Goal: Task Accomplishment & Management: Manage account settings

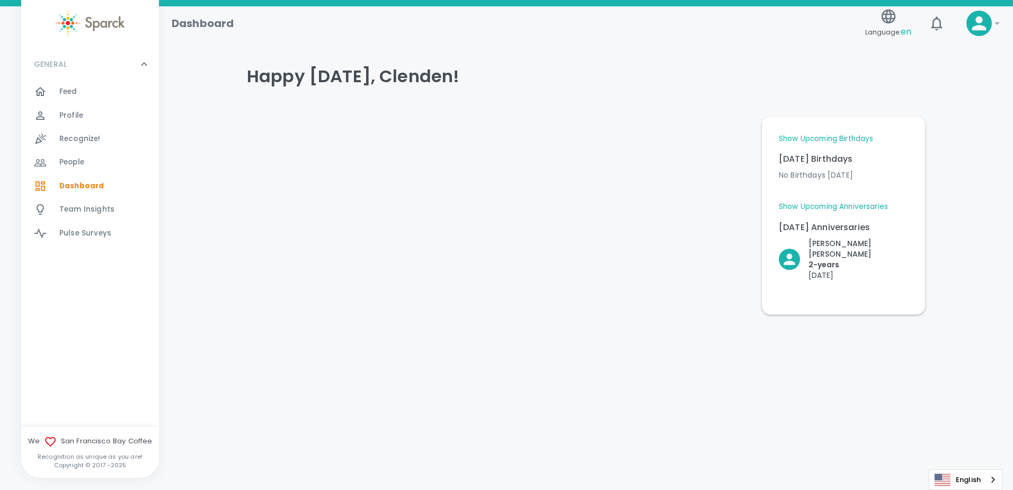
click at [87, 92] on div "Feed 0" at bounding box center [109, 91] width 100 height 15
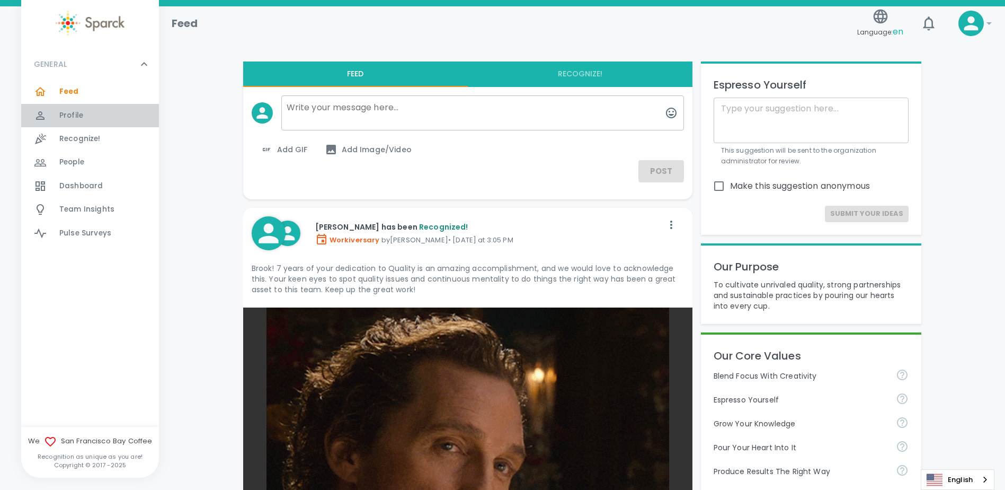
click at [61, 120] on span "Profile" at bounding box center [71, 115] width 24 height 11
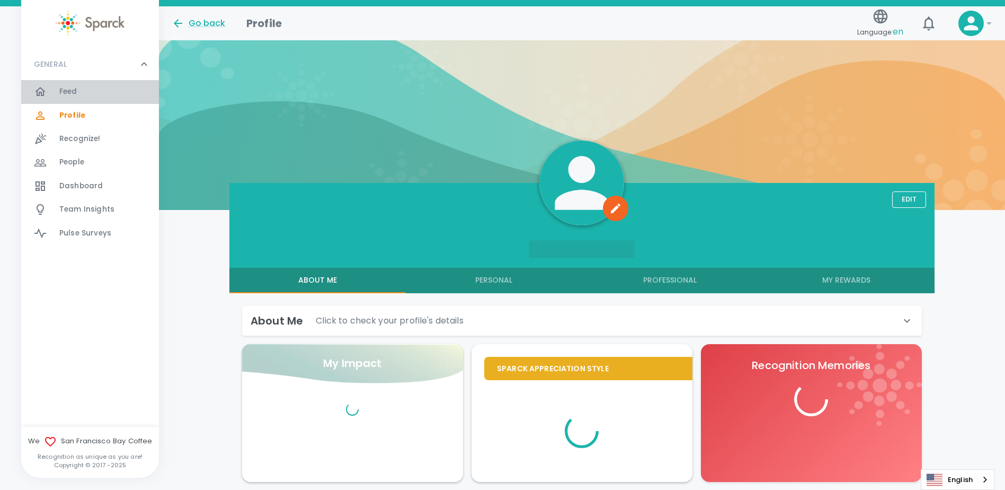
click at [67, 94] on span "Feed" at bounding box center [68, 91] width 18 height 11
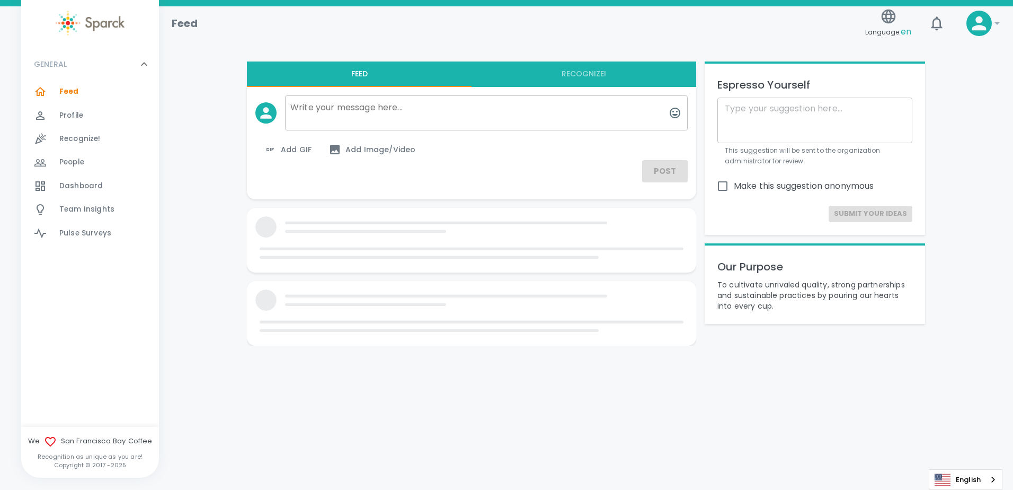
click at [83, 182] on span "Dashboard" at bounding box center [80, 186] width 43 height 11
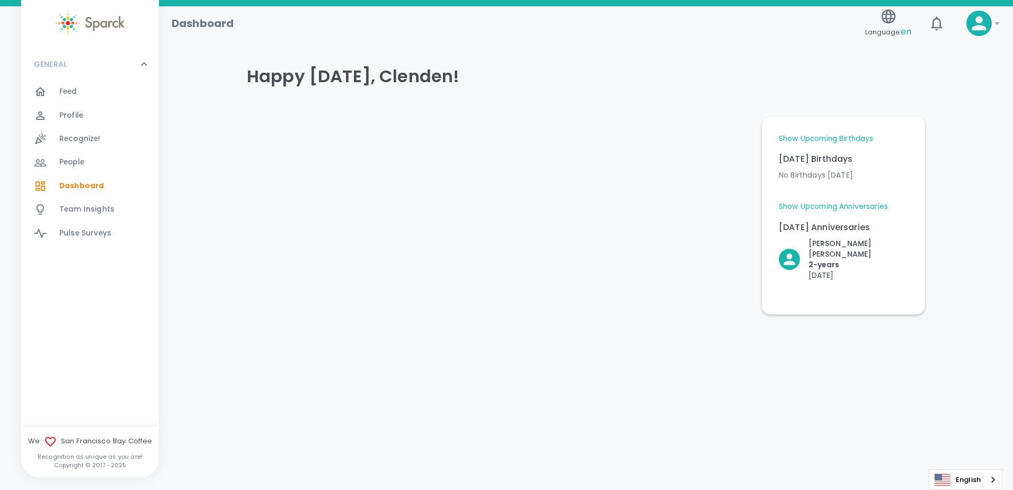
click at [855, 206] on link "Show Upcoming Anniversaries" at bounding box center [833, 206] width 109 height 11
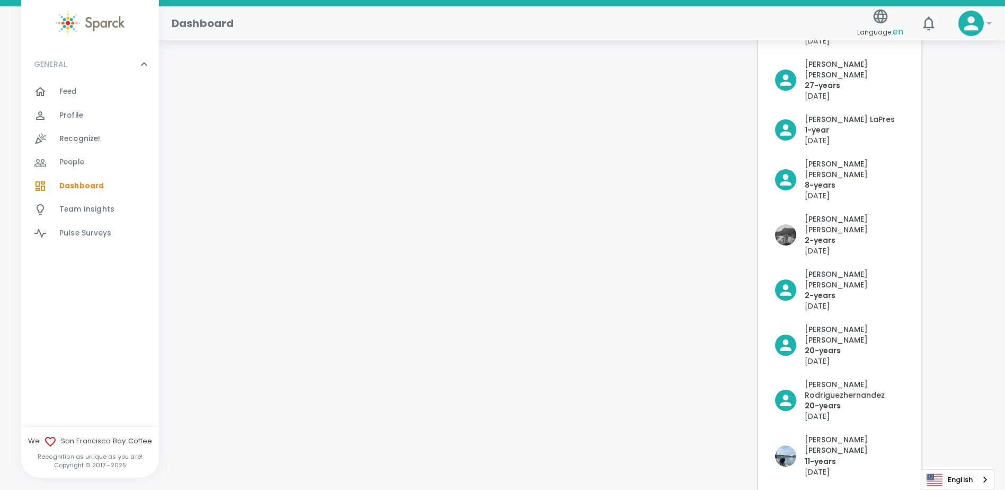
scroll to position [530, 0]
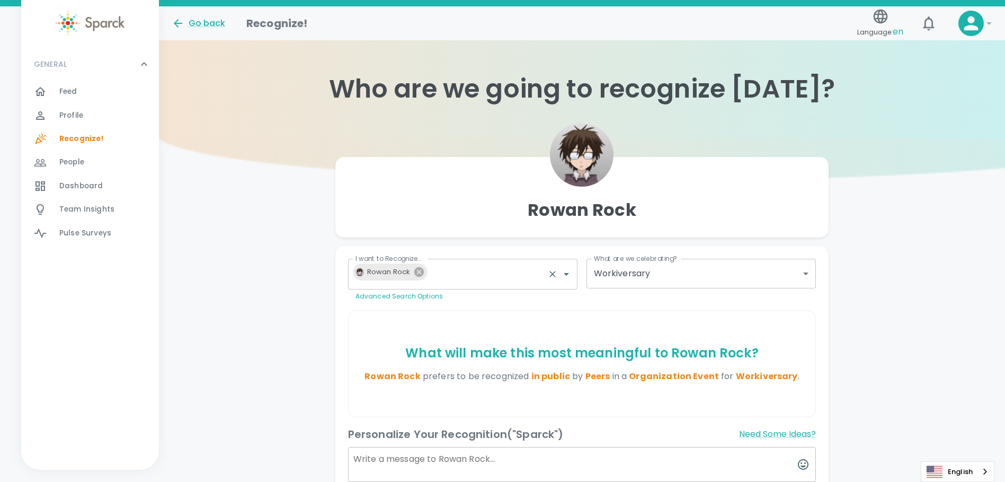
click at [418, 268] on icon at bounding box center [419, 272] width 10 height 10
click at [419, 271] on icon at bounding box center [419, 272] width 12 height 12
click at [553, 274] on icon "Clear" at bounding box center [553, 274] width 6 height 6
type input "2073"
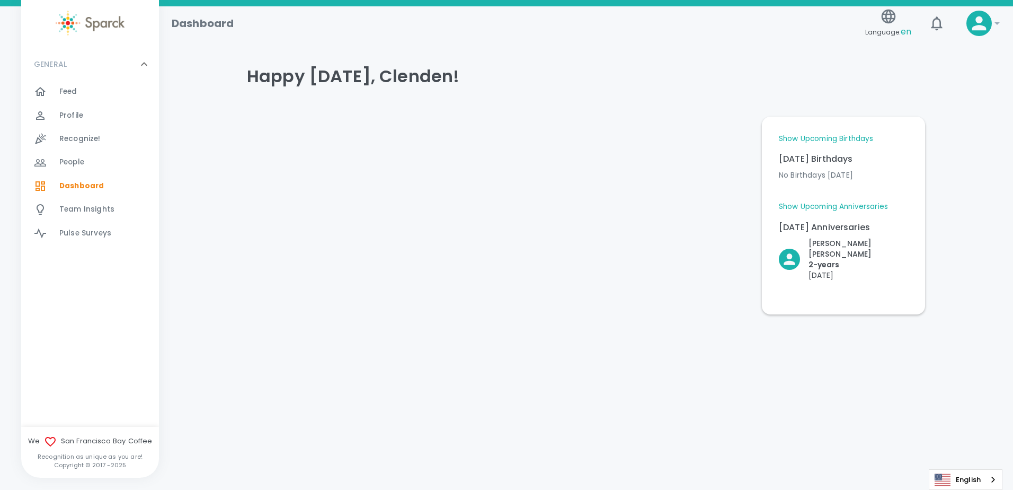
click at [103, 138] on div "Recognize! 0" at bounding box center [109, 138] width 100 height 15
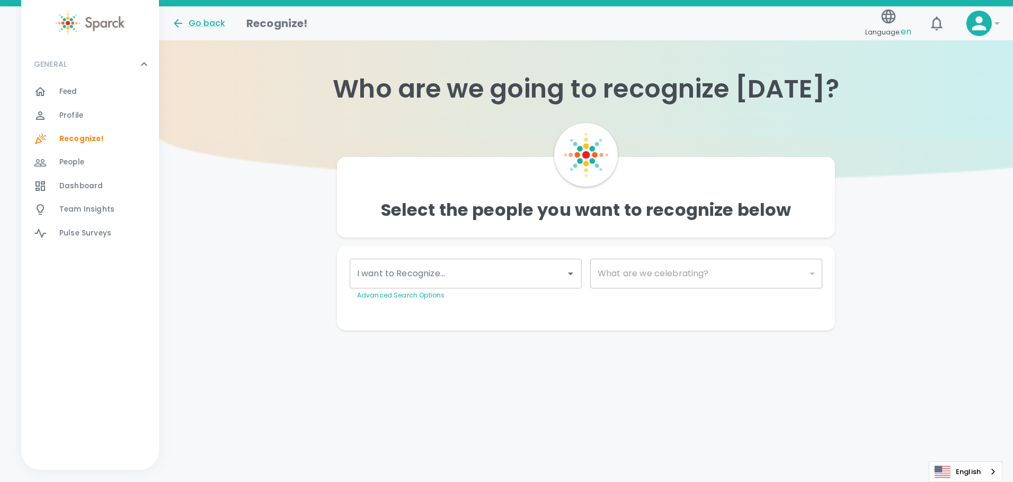
click at [82, 120] on span "Profile" at bounding box center [71, 115] width 24 height 11
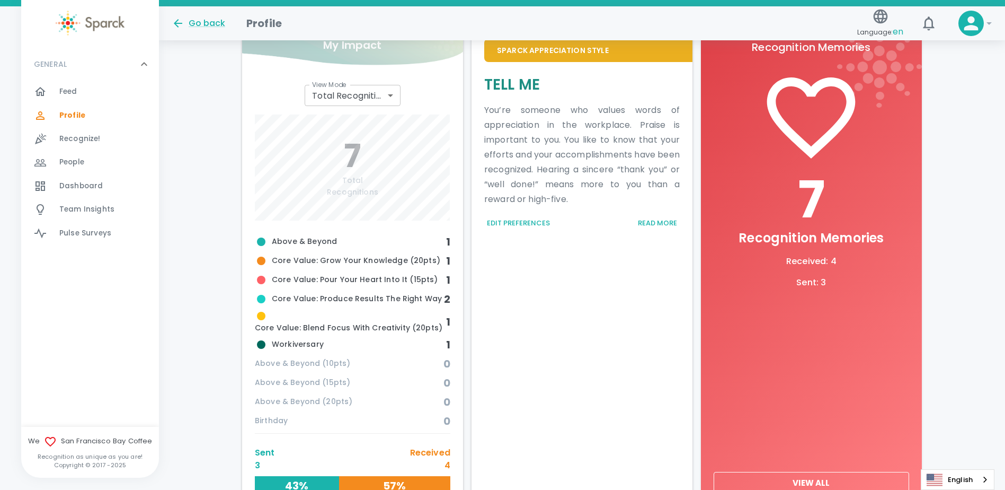
scroll to position [265, 0]
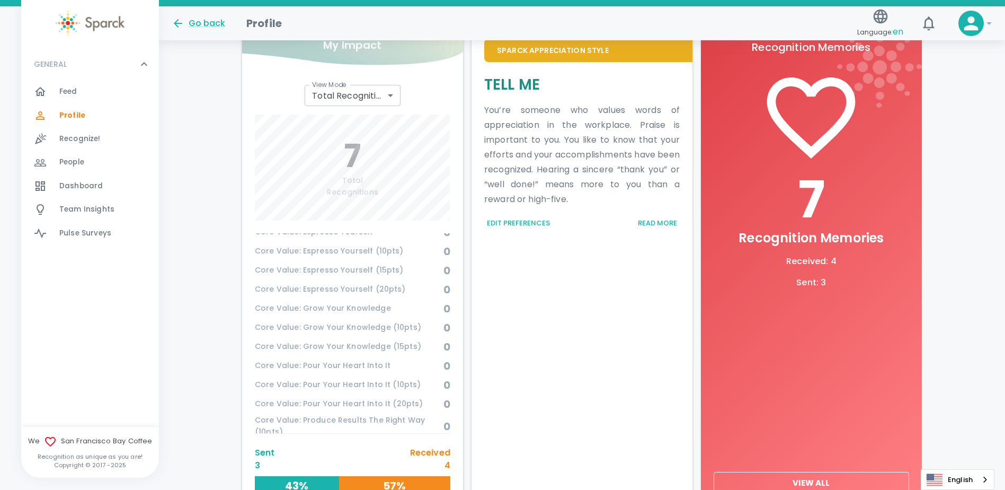
click at [263, 452] on p "Sent" at bounding box center [265, 452] width 20 height 13
click at [280, 481] on h6 "43%" at bounding box center [297, 485] width 84 height 17
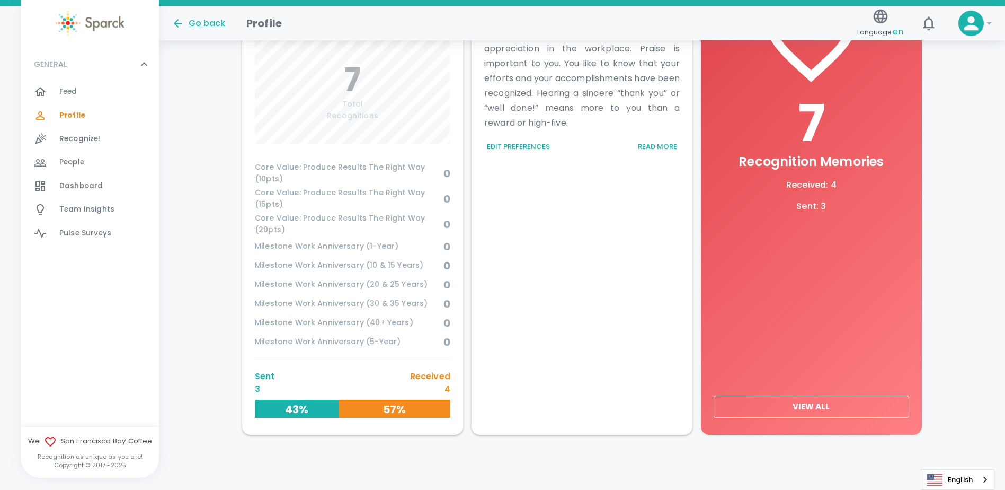
click at [299, 411] on h6 "43%" at bounding box center [297, 409] width 84 height 17
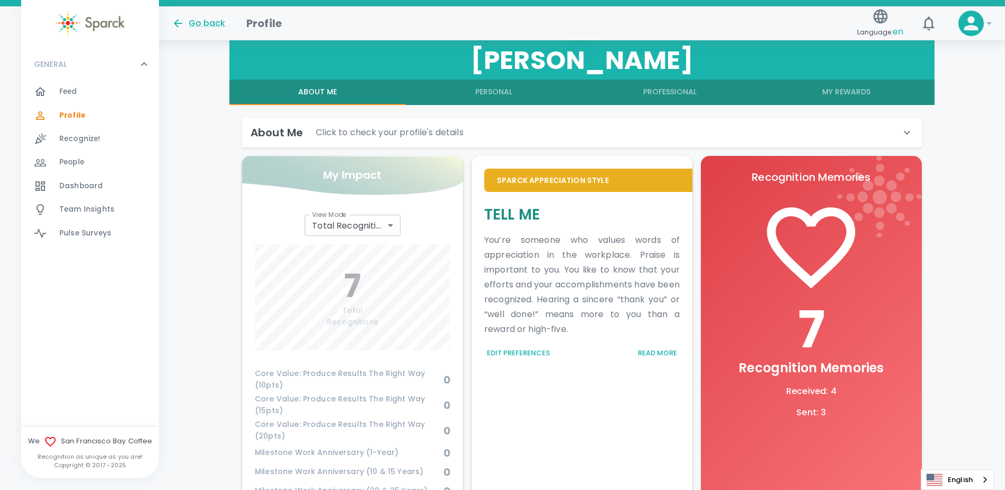
scroll to position [129, 0]
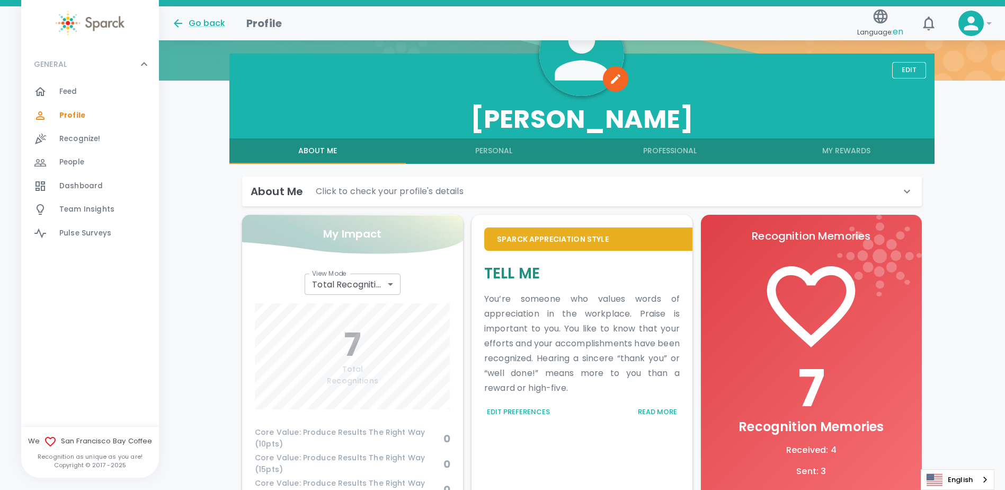
click at [457, 184] on div "About Me Click to check your profile's details" at bounding box center [576, 191] width 650 height 17
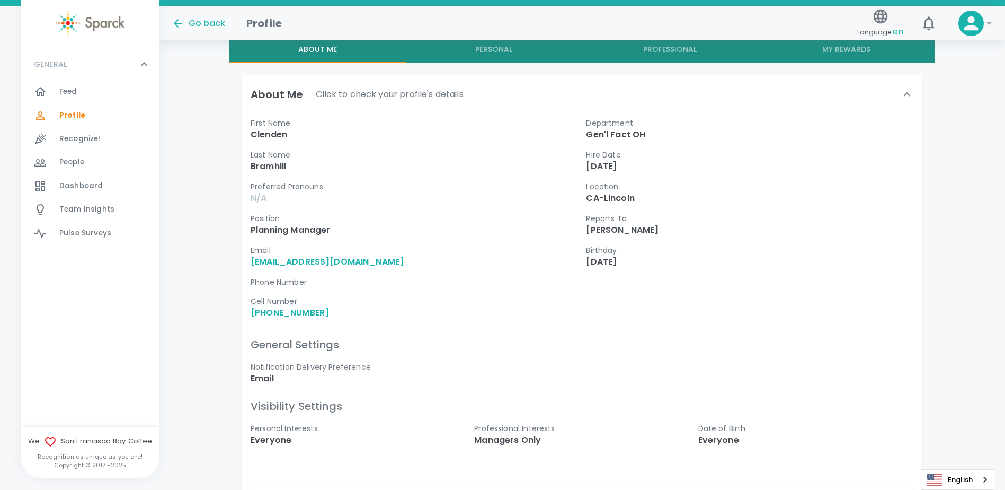
scroll to position [76, 0]
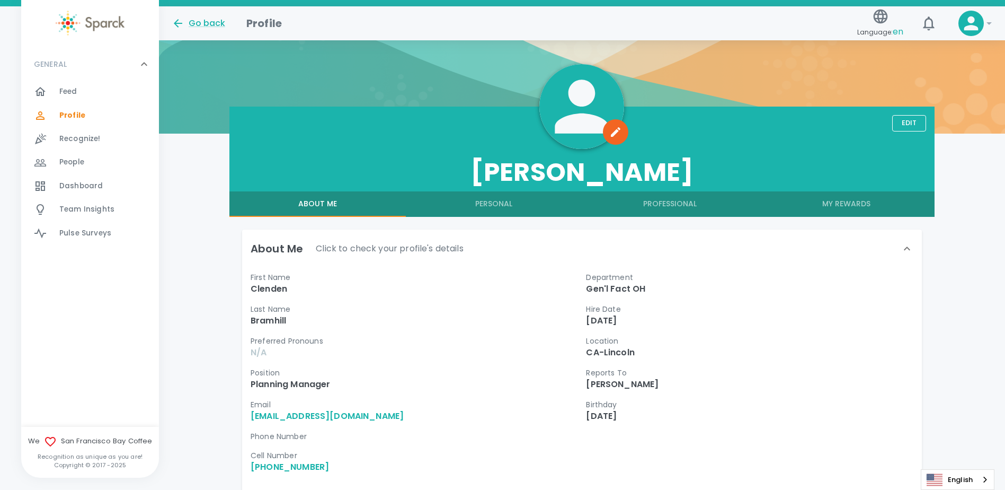
click at [673, 202] on button "Professional" at bounding box center [670, 203] width 176 height 25
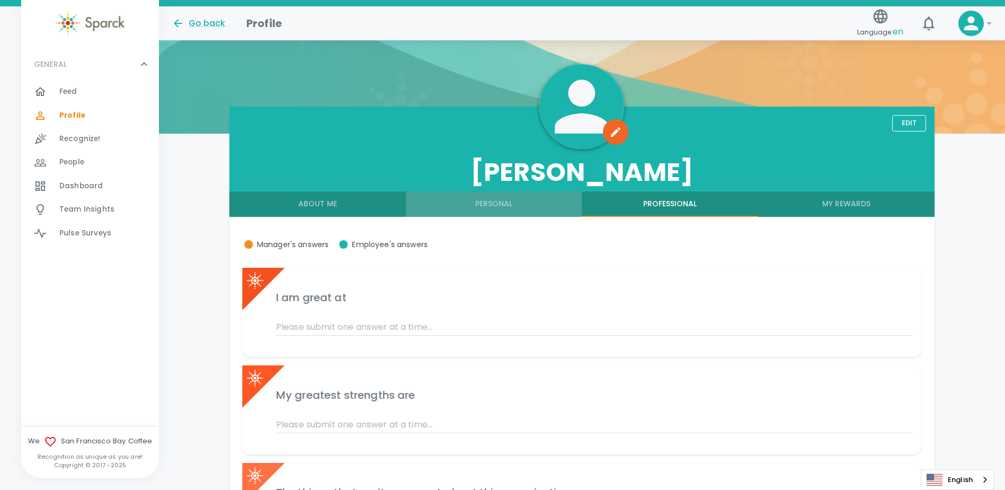
click at [495, 198] on button "Personal" at bounding box center [494, 203] width 176 height 25
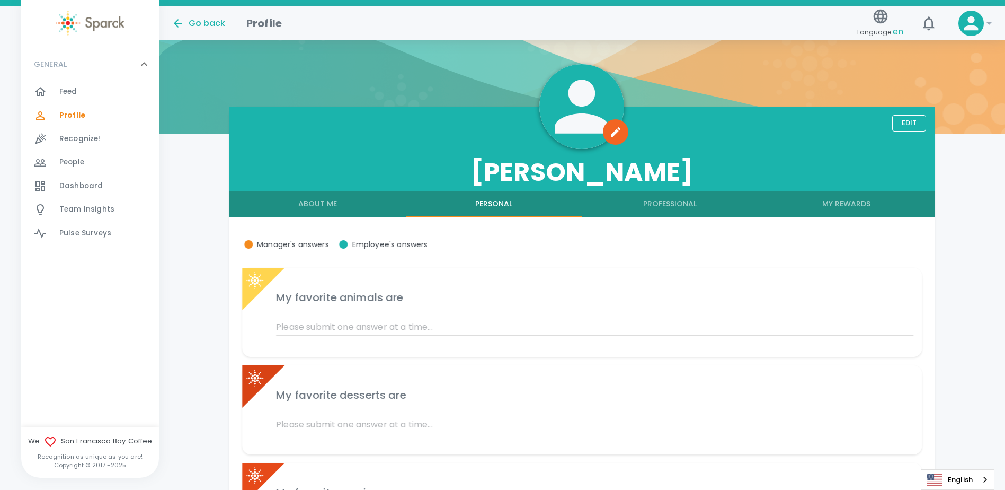
click at [835, 203] on button "My Rewards" at bounding box center [846, 203] width 176 height 25
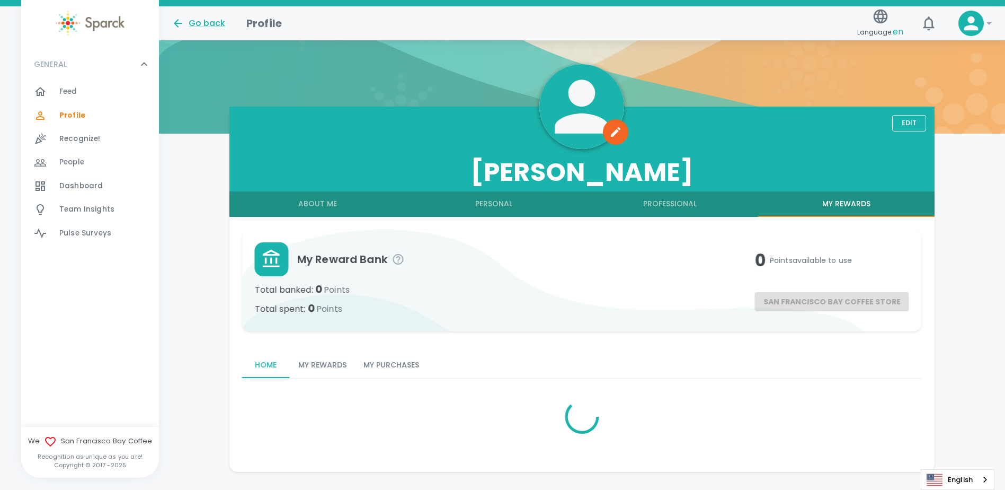
scroll to position [54, 0]
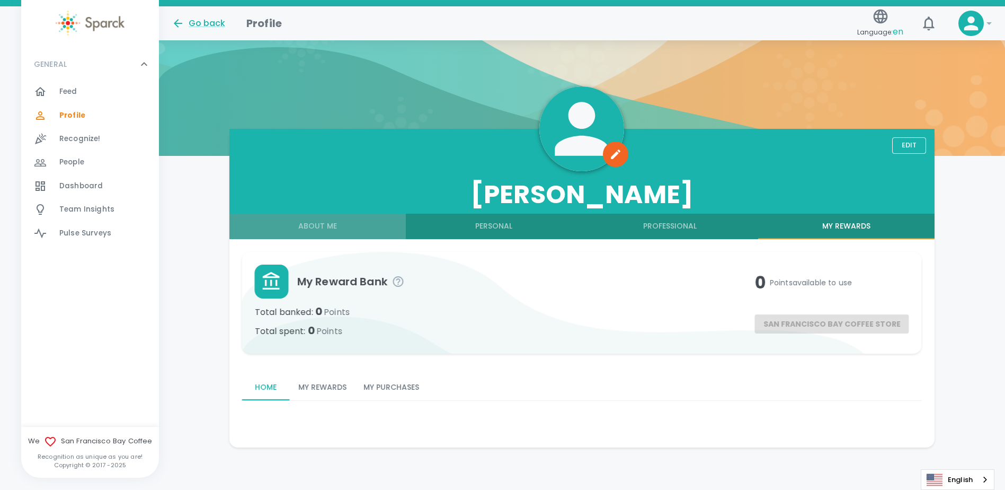
click at [334, 225] on button "About Me" at bounding box center [317, 226] width 176 height 25
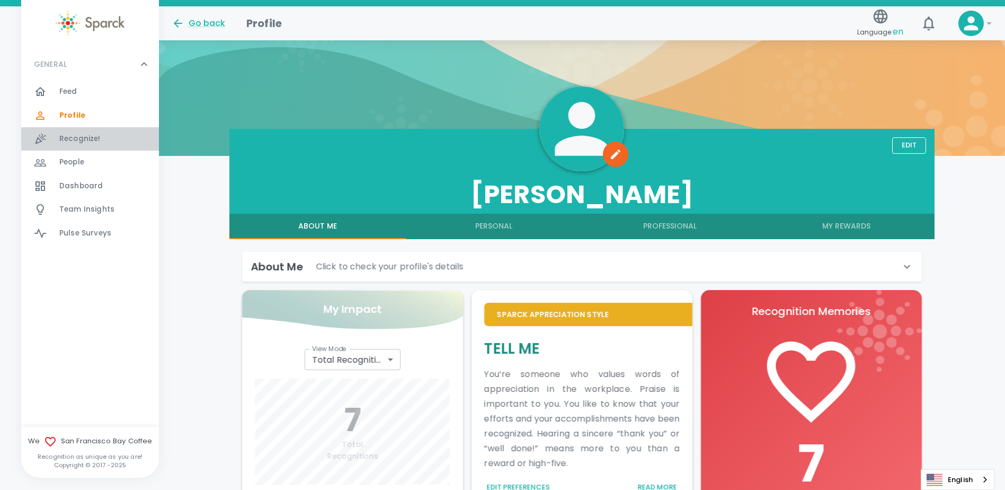
click at [61, 141] on span "Recognize!" at bounding box center [79, 139] width 41 height 11
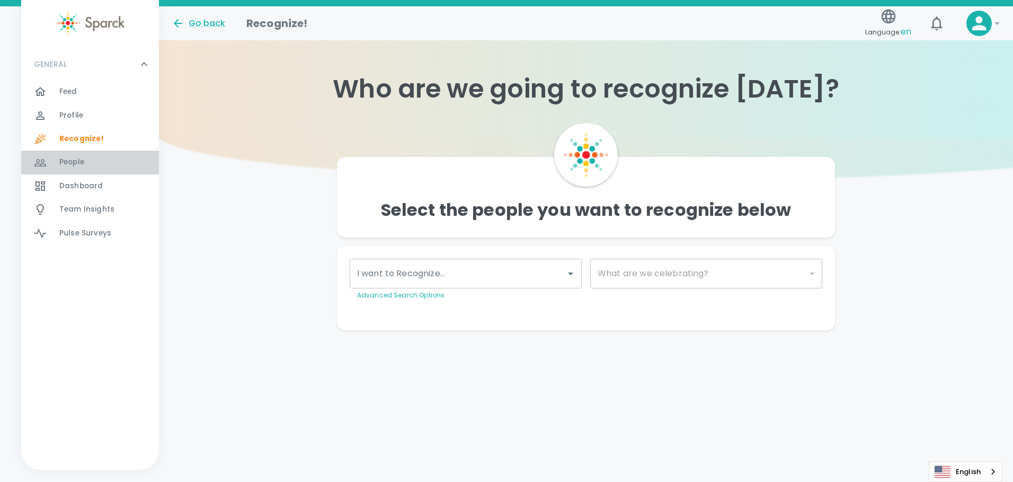
click at [67, 165] on span "People" at bounding box center [71, 162] width 25 height 11
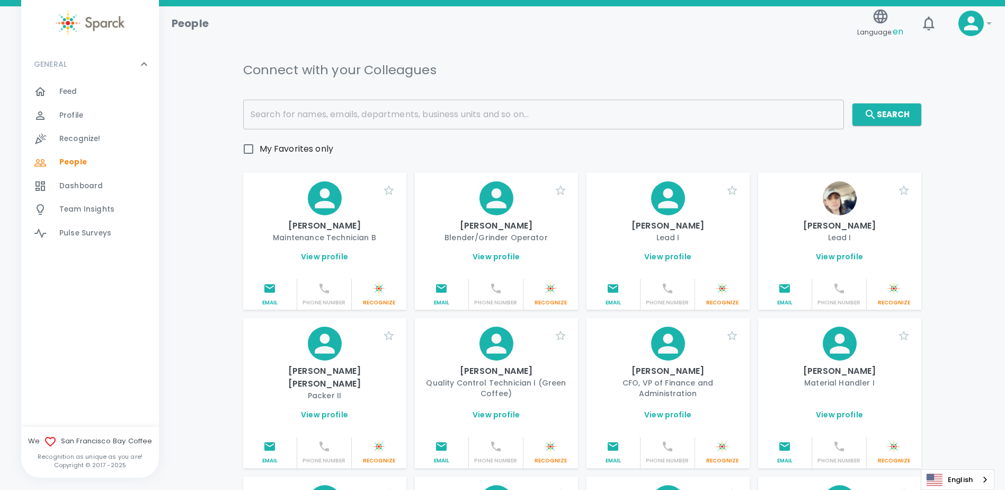
click at [72, 183] on span "Dashboard" at bounding box center [80, 186] width 43 height 11
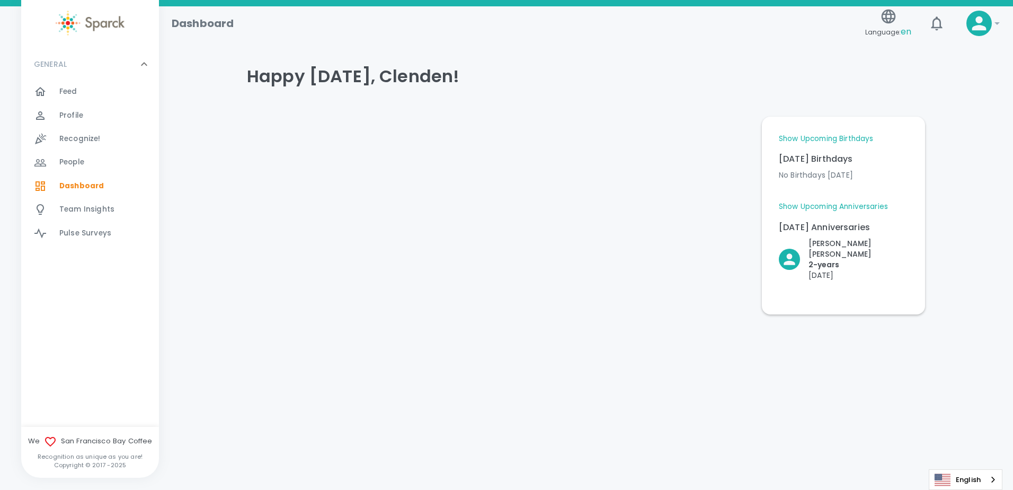
click at [81, 217] on span "Team Insights 0" at bounding box center [86, 209] width 55 height 15
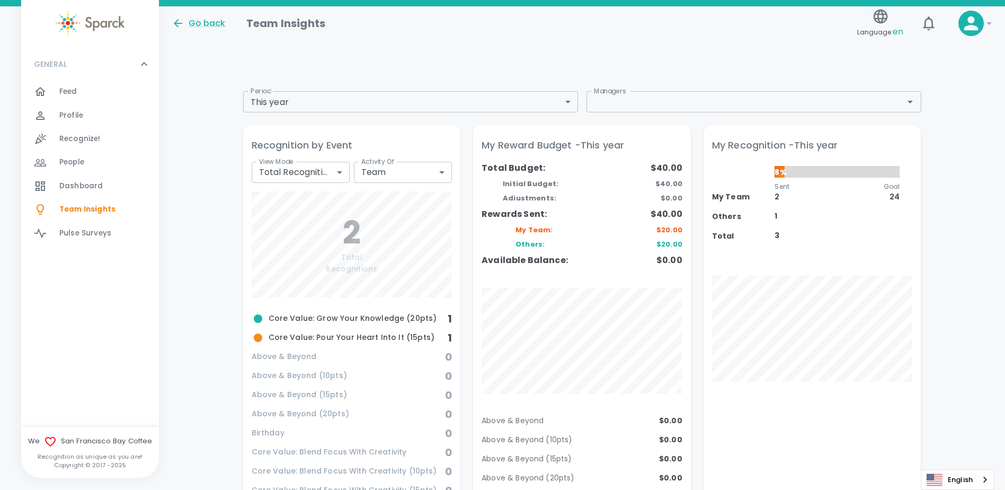
click at [726, 204] on div "My Team" at bounding box center [737, 195] width 50 height 32
click at [729, 218] on div "Others" at bounding box center [737, 216] width 50 height 11
click at [101, 115] on div "Profile 0" at bounding box center [109, 115] width 100 height 15
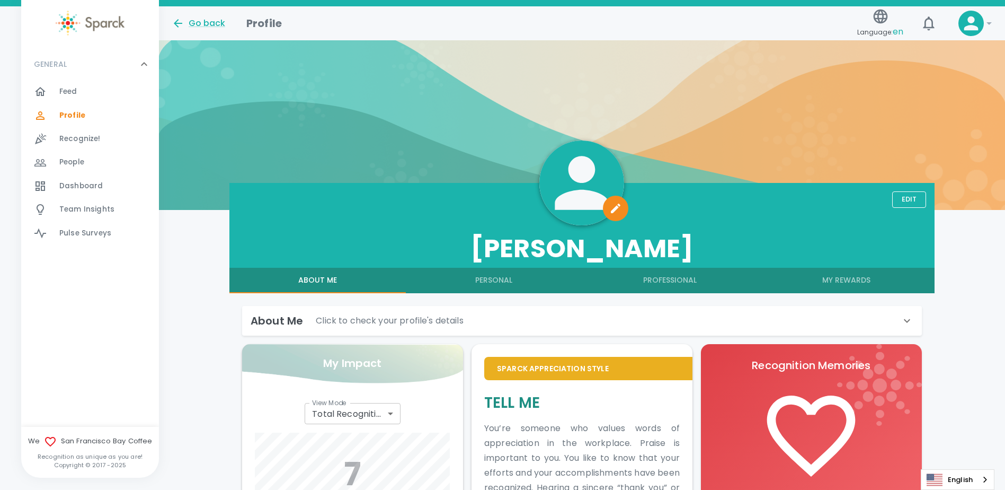
click at [621, 208] on icon "button" at bounding box center [615, 208] width 13 height 13
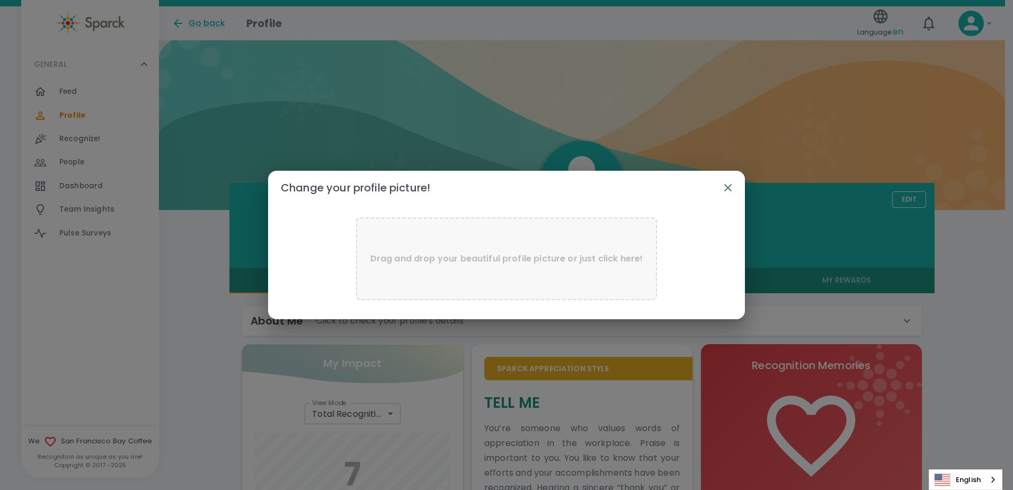
click at [727, 189] on icon "button" at bounding box center [727, 187] width 7 height 7
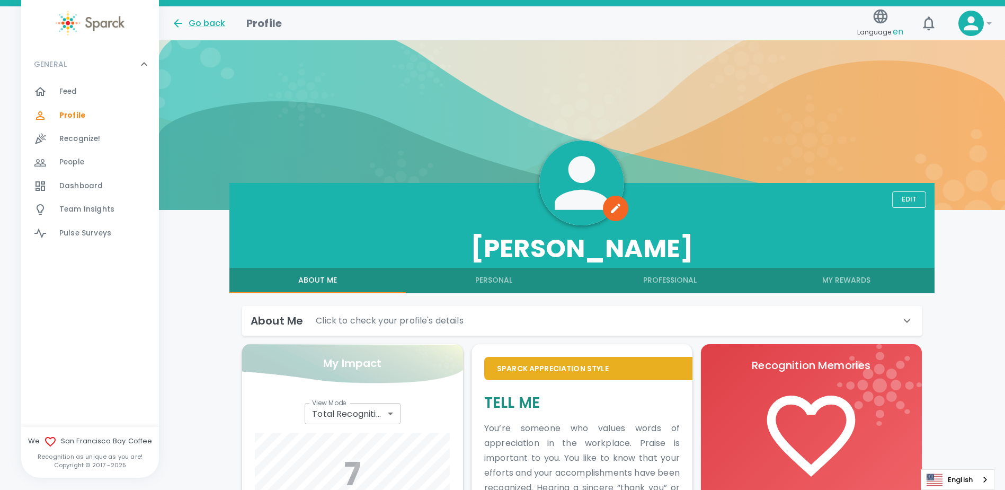
click at [426, 319] on p "Click to check your profile's details" at bounding box center [390, 320] width 148 height 13
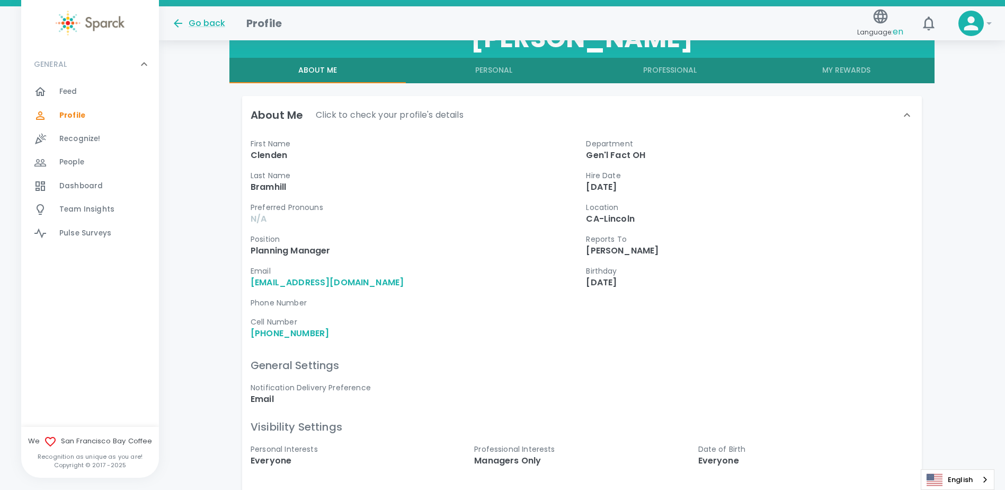
scroll to position [109, 0]
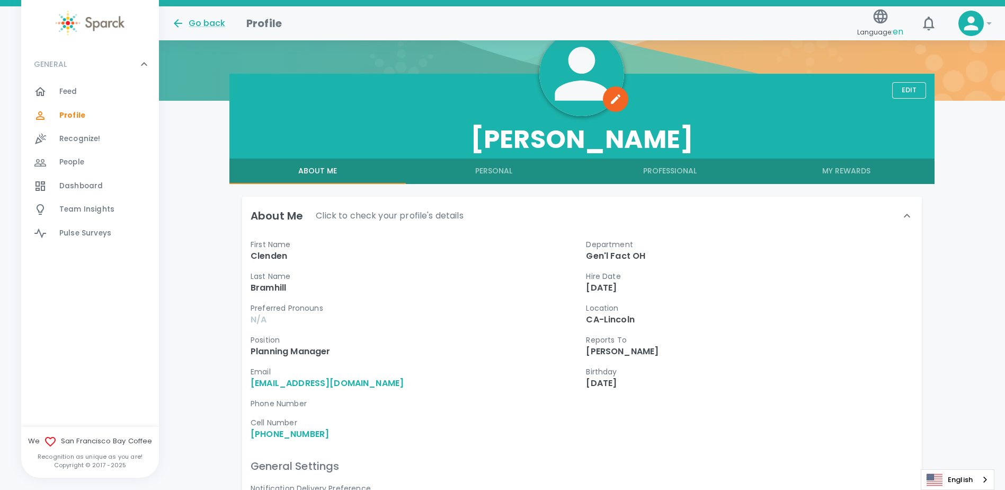
click at [336, 214] on p "Click to check your profile's details" at bounding box center [390, 215] width 148 height 13
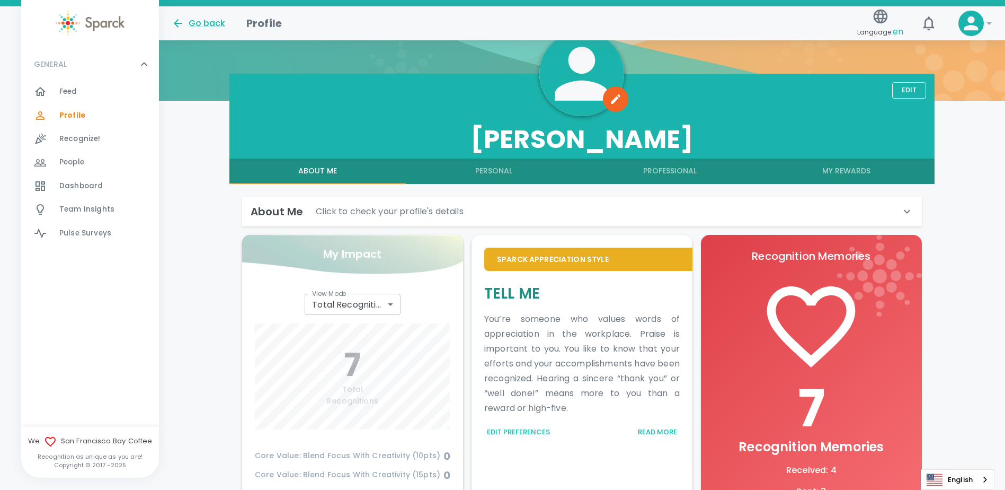
click at [336, 214] on p "Click to check your profile's details" at bounding box center [390, 211] width 148 height 13
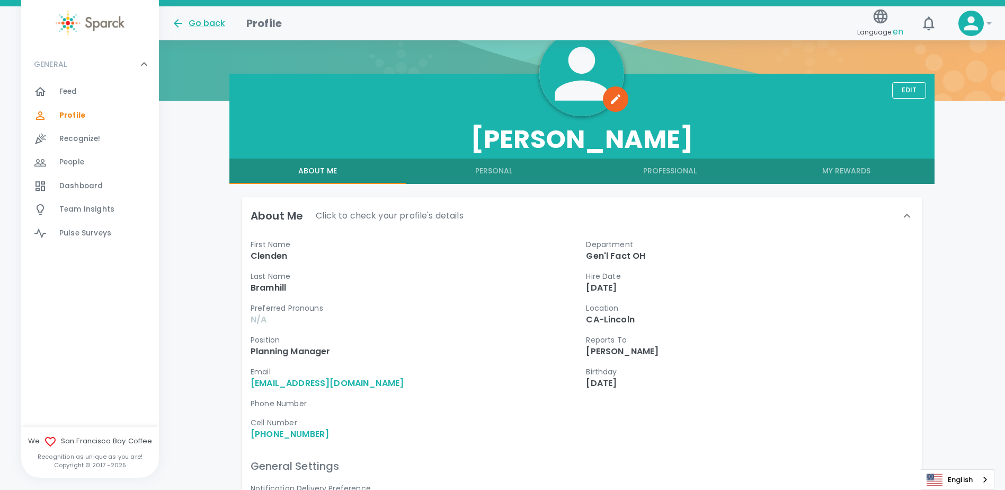
click at [282, 288] on p "Bramhill" at bounding box center [414, 287] width 327 height 13
click at [286, 358] on div "Email [EMAIL_ADDRESS][DOMAIN_NAME]" at bounding box center [409, 374] width 335 height 32
click at [281, 347] on p "Planning Manager" at bounding box center [414, 351] width 327 height 13
click at [264, 315] on p "N/A" at bounding box center [414, 319] width 327 height 13
click at [264, 309] on p "Preferred Pronouns" at bounding box center [414, 308] width 327 height 11
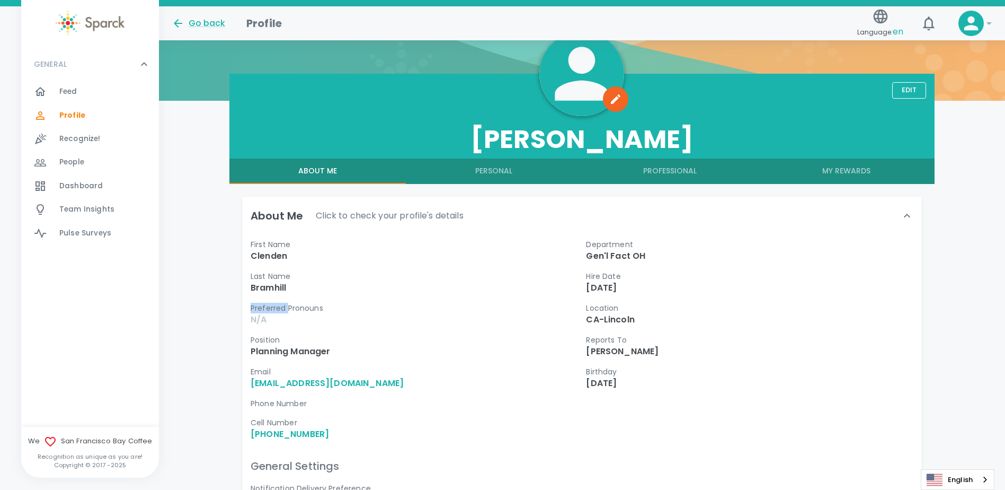
click at [264, 308] on p "Preferred Pronouns" at bounding box center [414, 308] width 327 height 11
click at [909, 92] on button "Edit" at bounding box center [909, 90] width 34 height 16
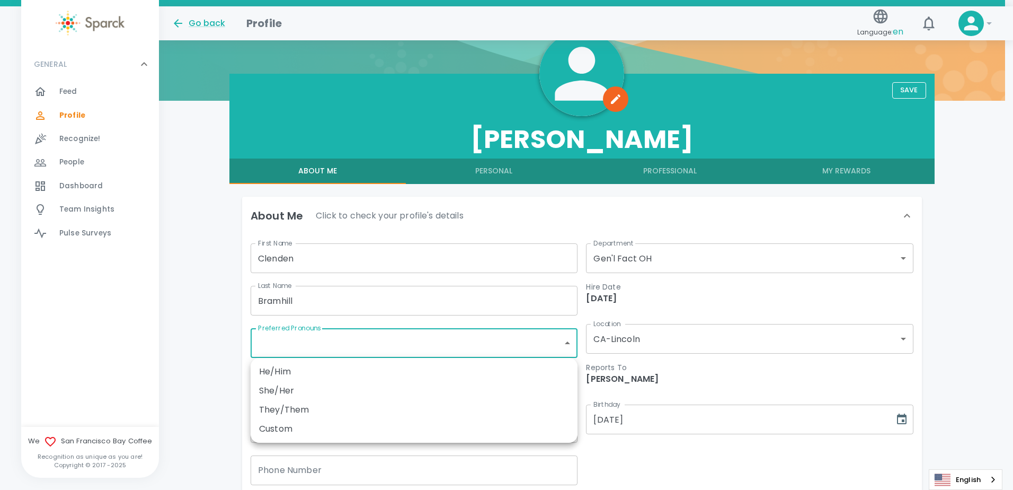
click at [332, 423] on li "Custom" at bounding box center [414, 428] width 327 height 19
type input "custom"
radio input "false"
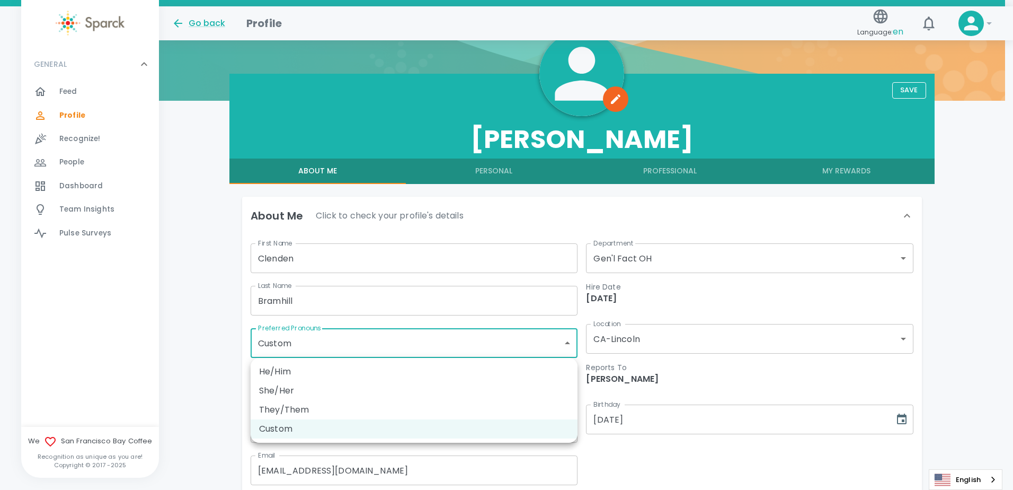
click at [563, 342] on div at bounding box center [506, 245] width 1013 height 490
